Goal: Information Seeking & Learning: Learn about a topic

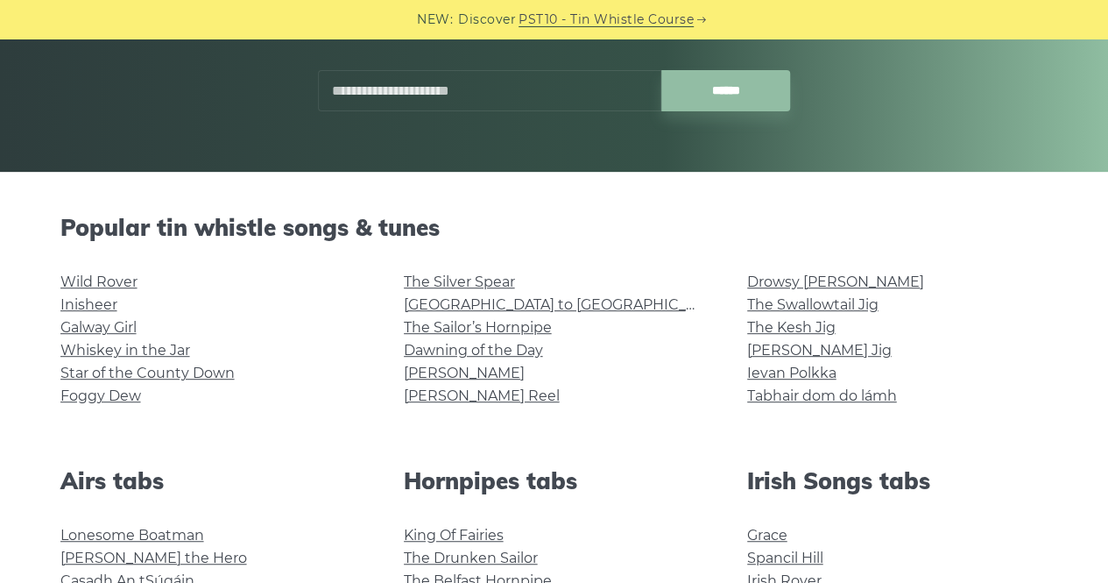
scroll to position [289, 0]
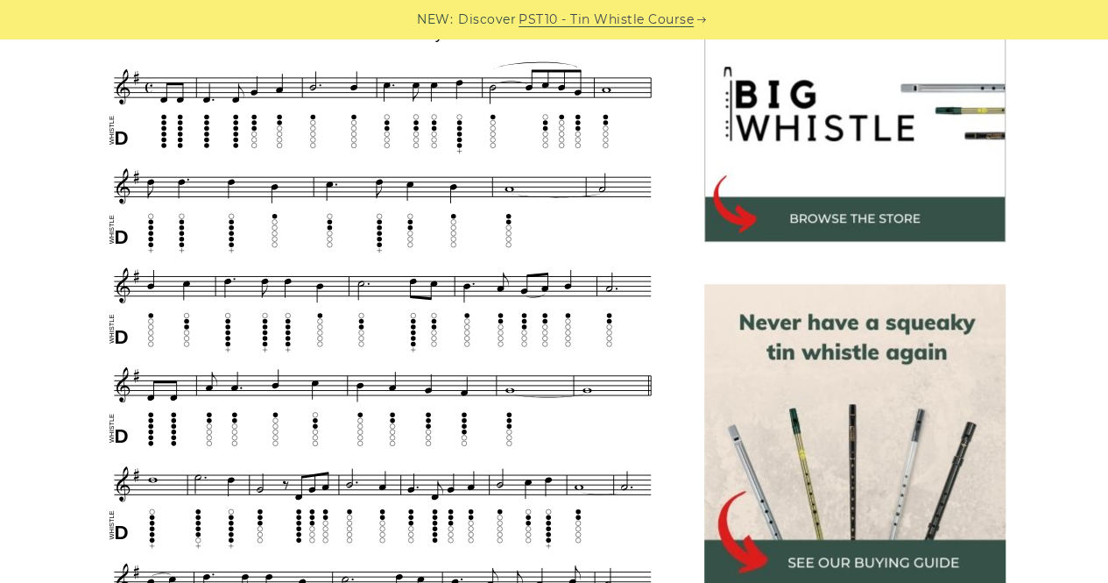
scroll to position [563, 0]
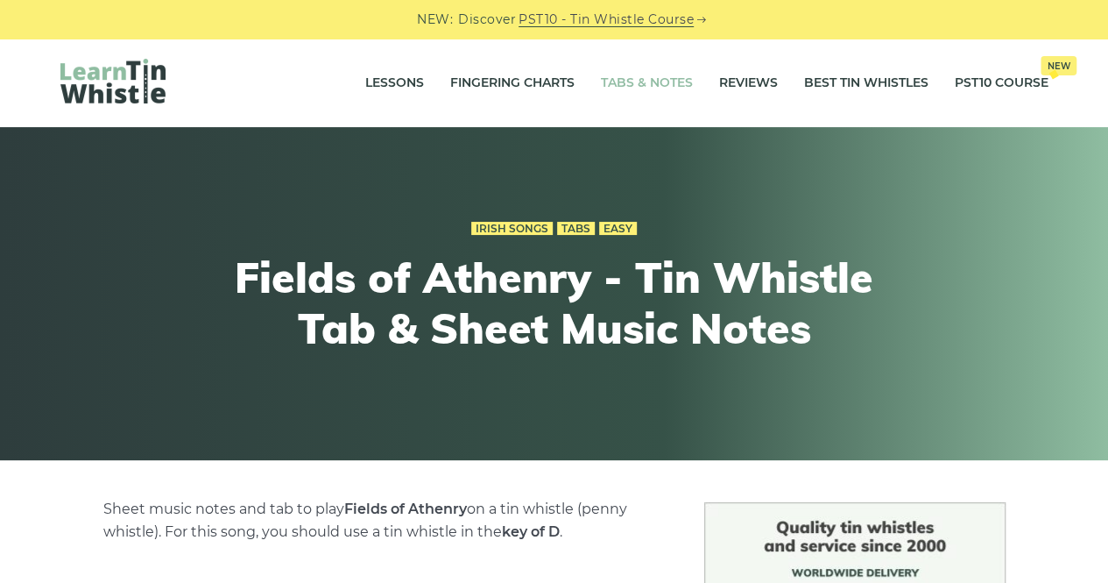
click at [657, 75] on link "Tabs & Notes" at bounding box center [647, 83] width 92 height 44
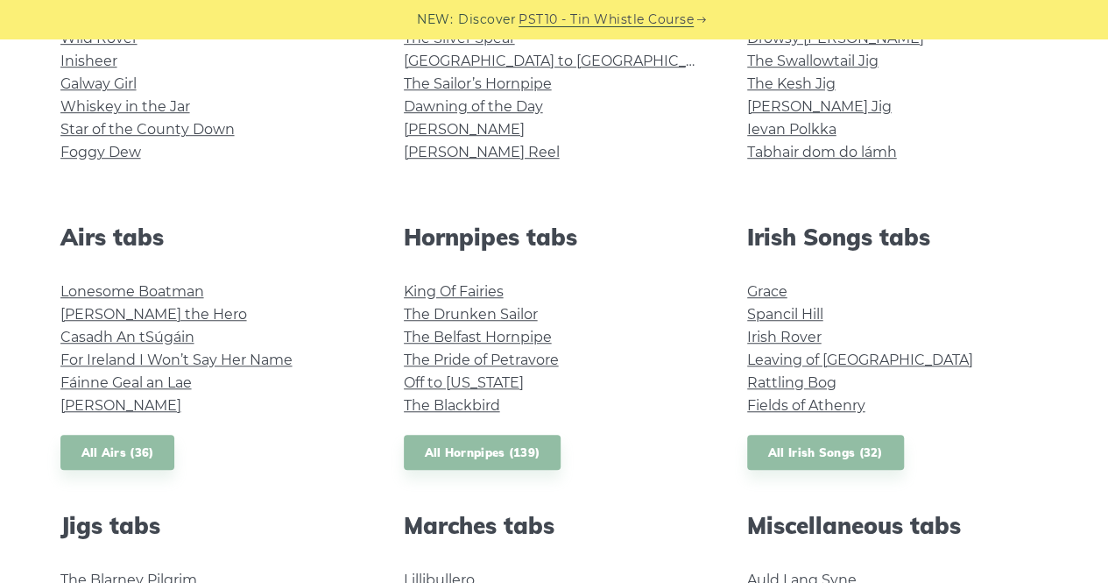
scroll to position [533, 0]
click at [768, 285] on link "Grace" at bounding box center [767, 290] width 40 height 17
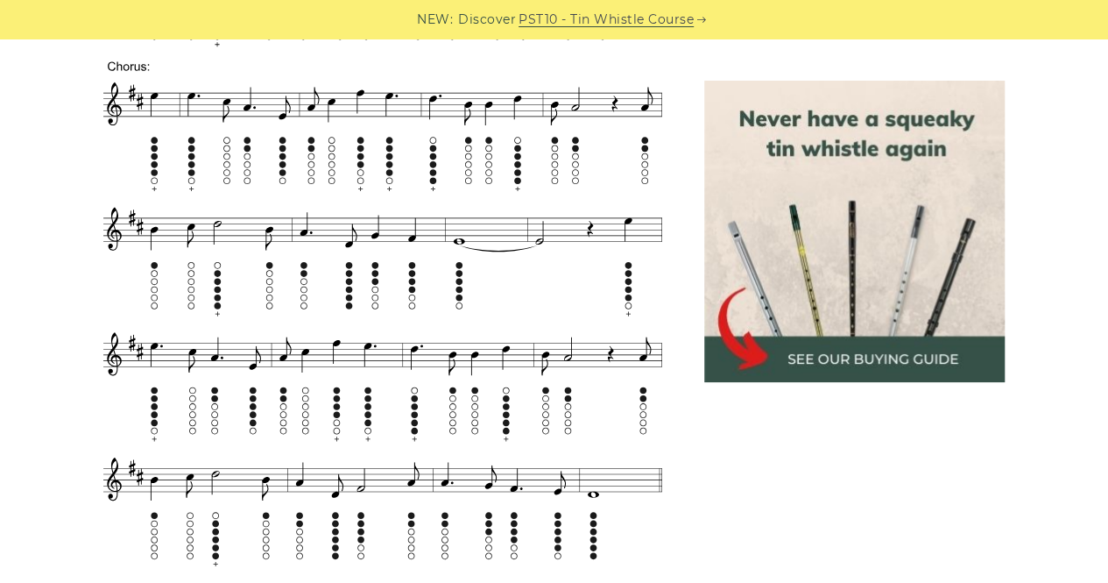
scroll to position [1120, 0]
